Goal: Task Accomplishment & Management: Use online tool/utility

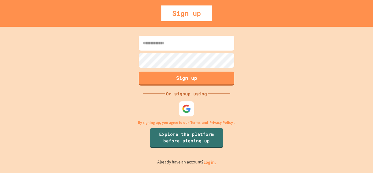
click at [184, 115] on div at bounding box center [186, 108] width 15 height 15
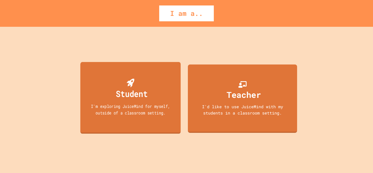
click at [161, 118] on div "Student I'm exploring JuiceMind for myself, outside of a classroom setting." at bounding box center [130, 98] width 100 height 72
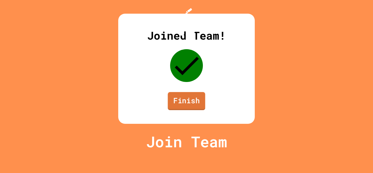
click at [184, 110] on link "Finish" at bounding box center [186, 101] width 37 height 18
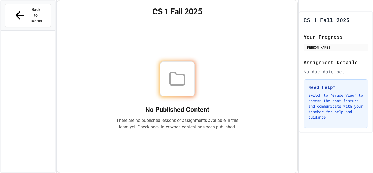
click at [187, 84] on div at bounding box center [177, 78] width 35 height 35
click at [182, 79] on icon at bounding box center [176, 78] width 17 height 17
click at [309, 10] on icon "My Account" at bounding box center [306, 9] width 5 height 5
click at [260, 172] on div at bounding box center [186, 173] width 373 height 0
click at [332, 126] on div "Need Help? Switch to "Grade View" to access the chat feature and communicate wi…" at bounding box center [335, 103] width 64 height 49
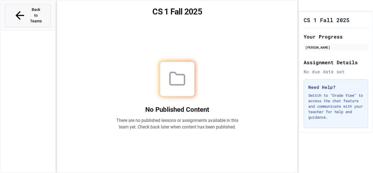
click at [19, 12] on div "Back to Teams" at bounding box center [27, 15] width 29 height 17
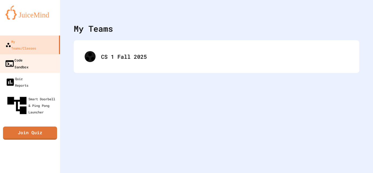
click at [28, 56] on div "Code Sandbox" at bounding box center [17, 62] width 24 height 13
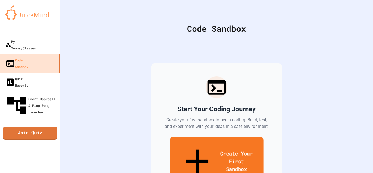
click at [199, 151] on link "Create Your First Sandbox" at bounding box center [216, 162] width 93 height 50
